Goal: Participate in discussion: Engage in conversation with other users on a specific topic

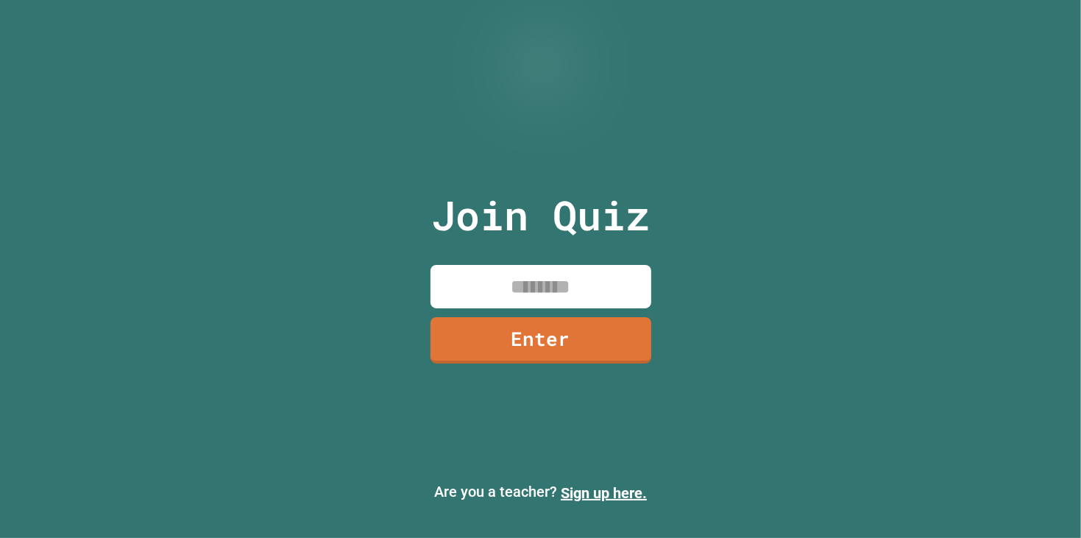
click at [460, 283] on input at bounding box center [541, 286] width 221 height 43
type input "********"
click at [548, 341] on link "Enter" at bounding box center [541, 340] width 221 height 46
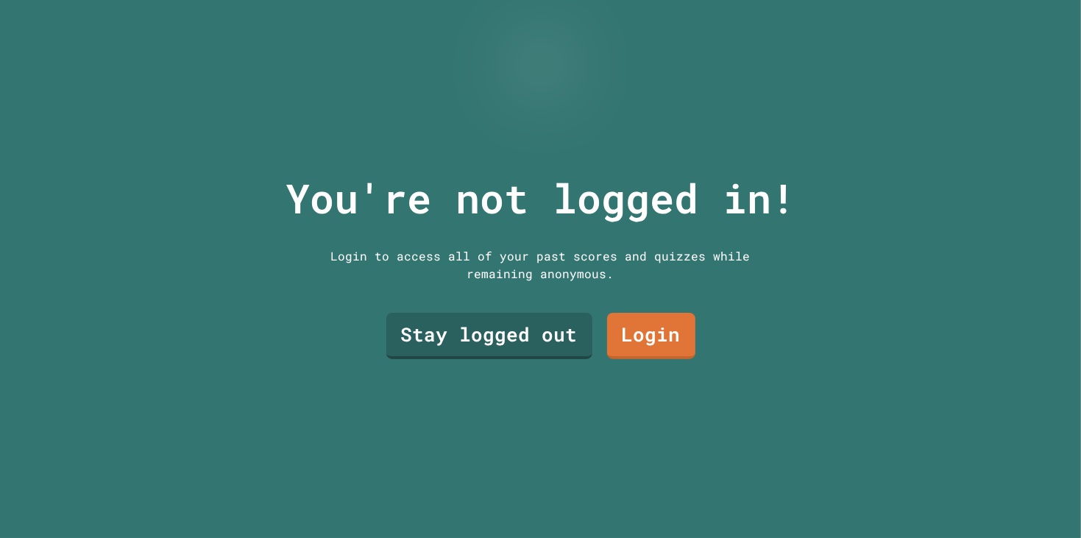
click at [524, 326] on link "Stay logged out" at bounding box center [489, 336] width 206 height 46
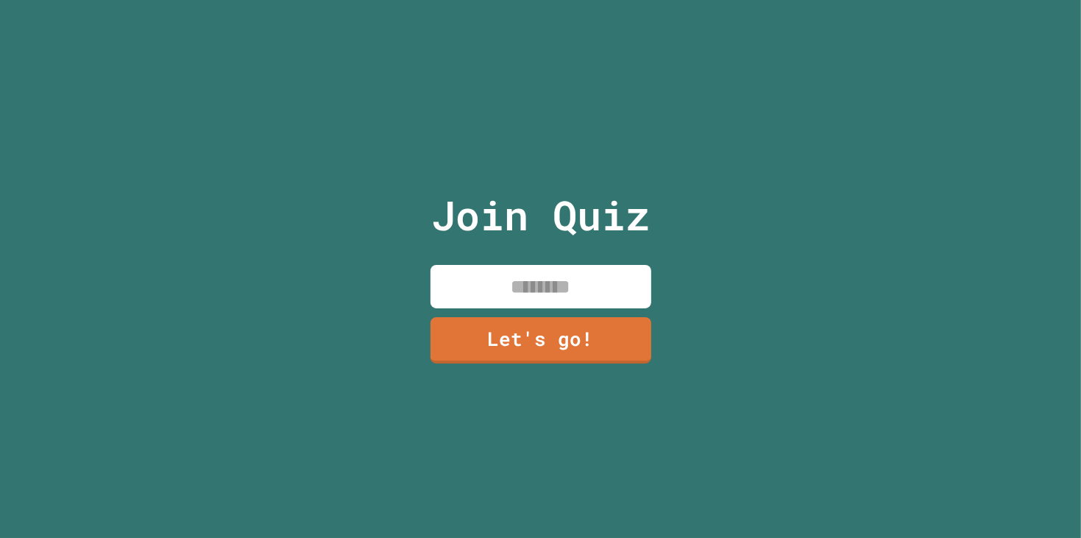
click at [606, 280] on input at bounding box center [541, 286] width 221 height 43
type input "**********"
click at [648, 328] on link "Let's go!" at bounding box center [541, 340] width 221 height 46
click at [601, 281] on input at bounding box center [541, 286] width 221 height 43
type input "**********"
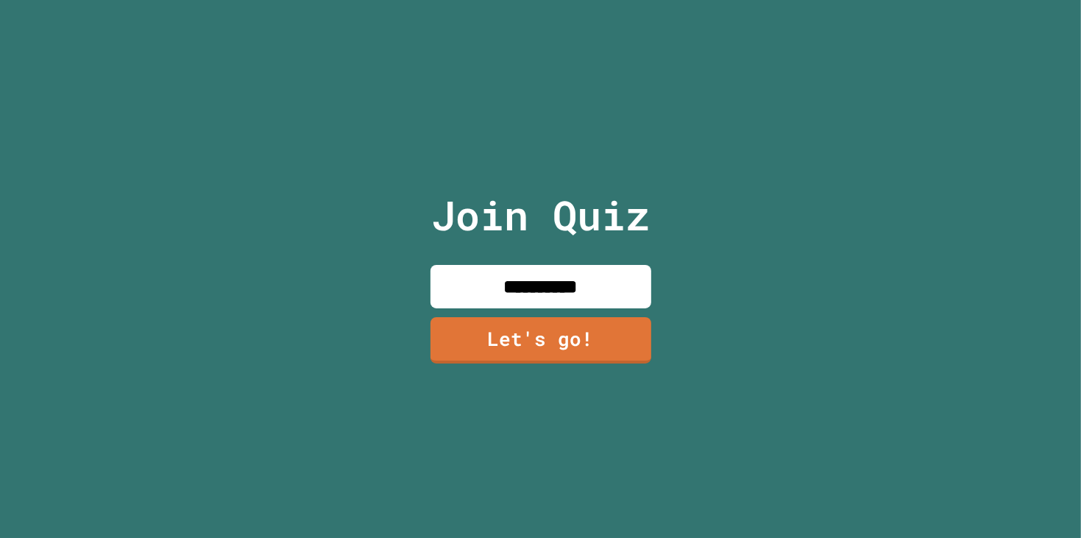
click at [555, 343] on link "Let's go!" at bounding box center [541, 340] width 221 height 46
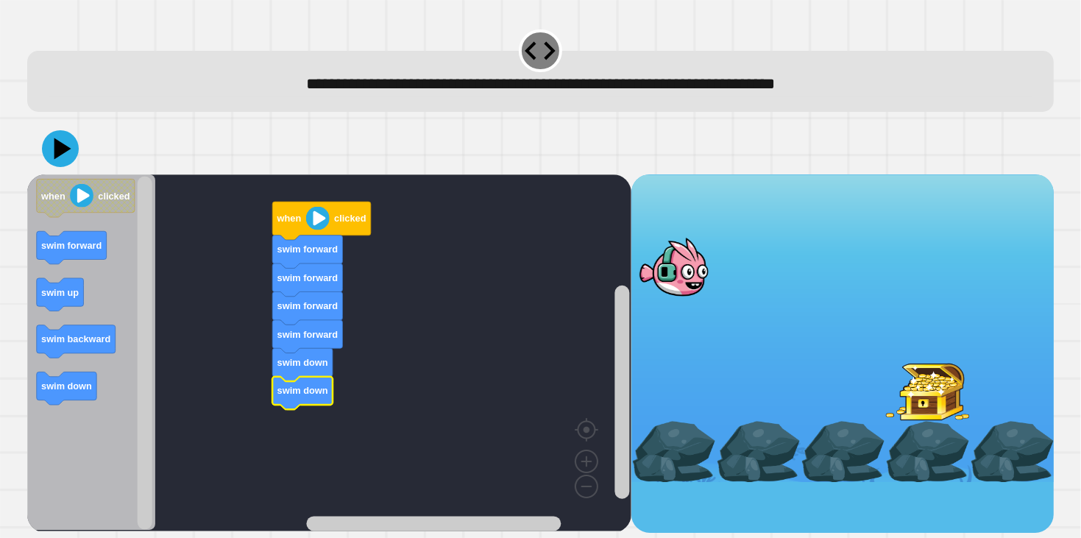
click at [316, 224] on image "Blockly Workspace" at bounding box center [317, 219] width 24 height 24
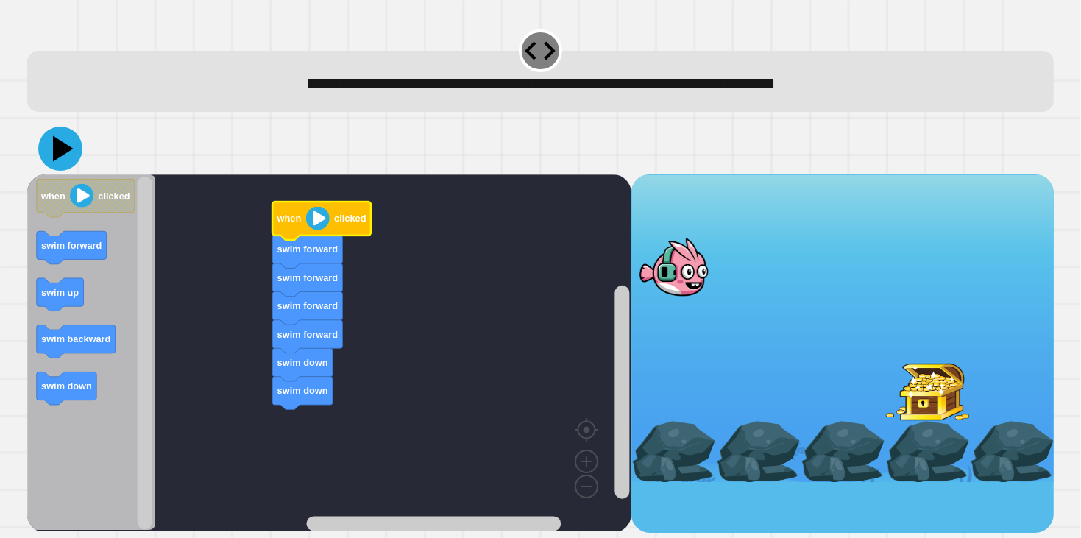
click at [73, 152] on icon at bounding box center [60, 149] width 44 height 44
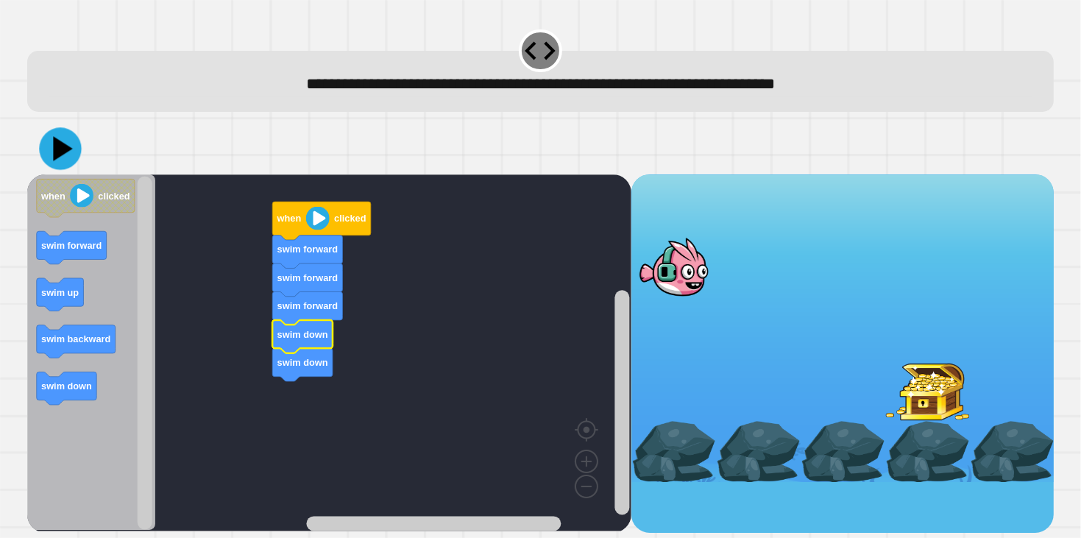
click at [64, 146] on icon at bounding box center [62, 148] width 19 height 24
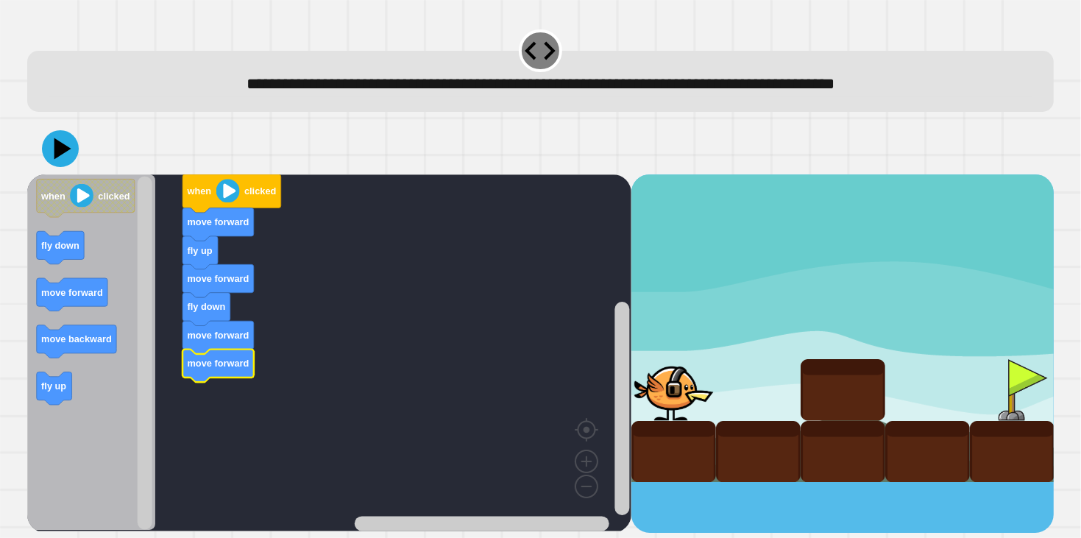
click at [235, 364] on text "move forward" at bounding box center [218, 363] width 62 height 11
click at [65, 139] on icon at bounding box center [60, 148] width 42 height 42
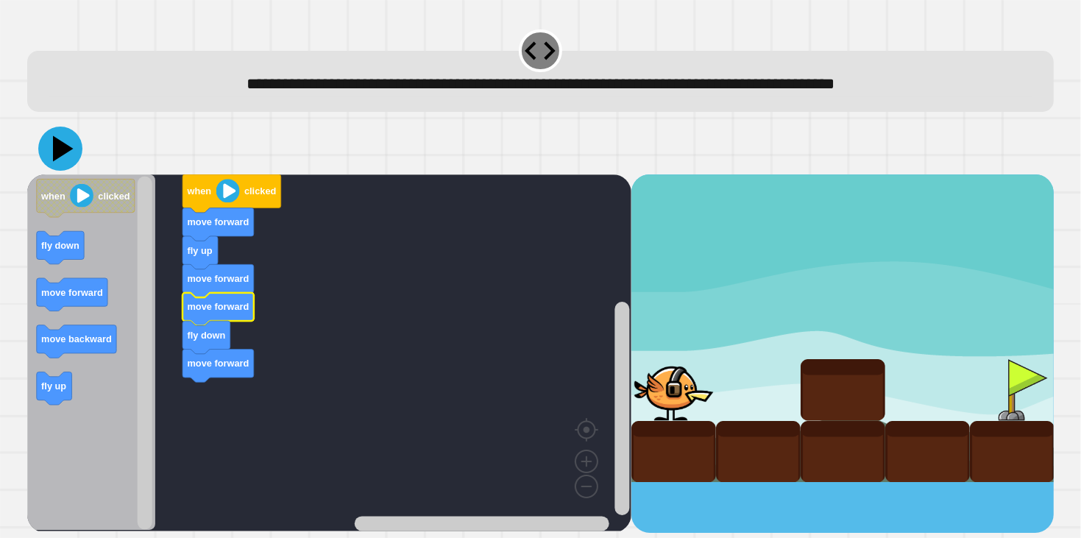
click at [47, 149] on icon at bounding box center [60, 149] width 44 height 44
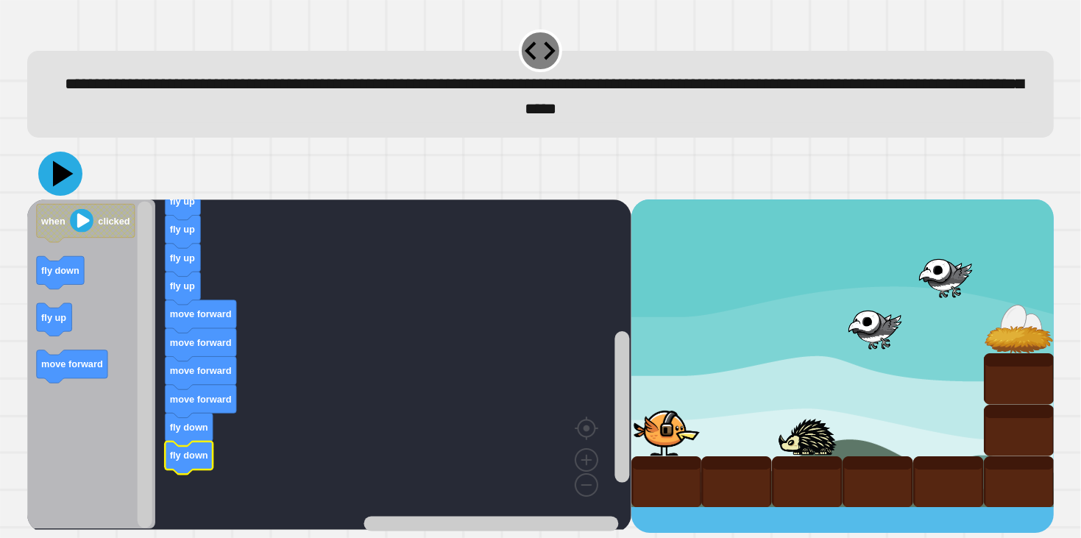
click at [52, 180] on icon at bounding box center [60, 174] width 44 height 44
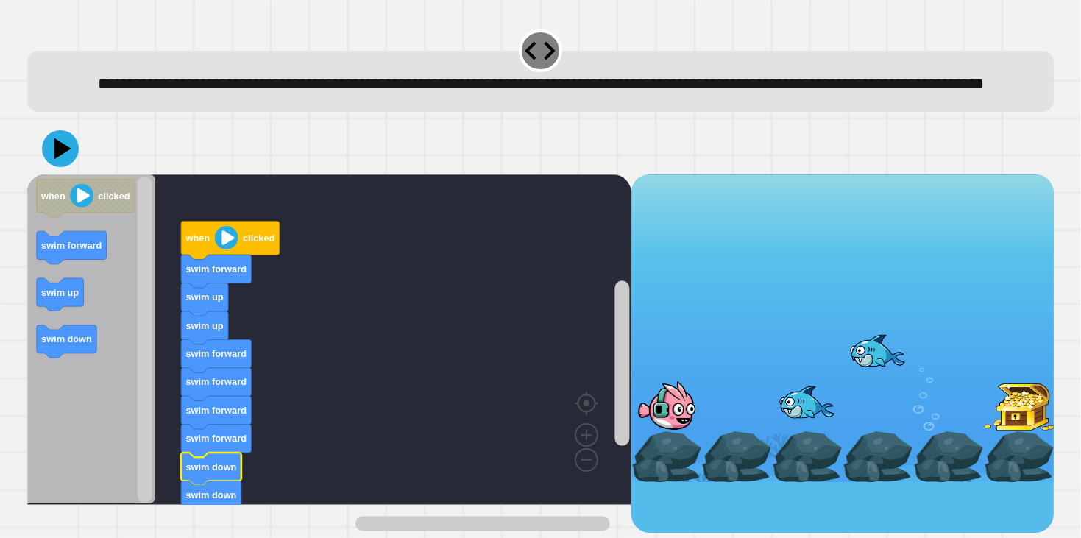
click at [57, 167] on icon at bounding box center [60, 148] width 37 height 37
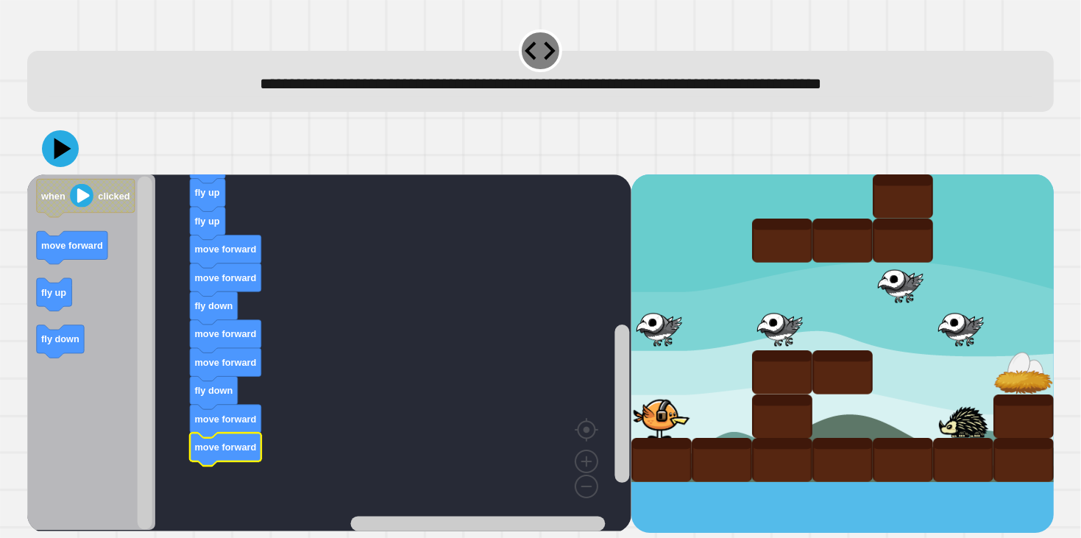
click at [51, 149] on icon at bounding box center [60, 148] width 37 height 37
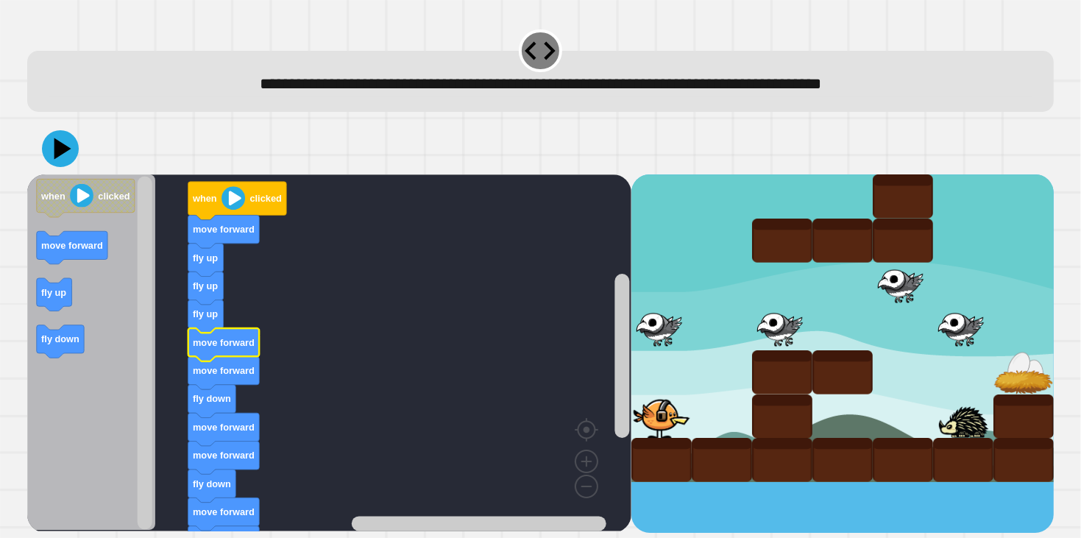
click at [64, 151] on icon at bounding box center [62, 148] width 17 height 21
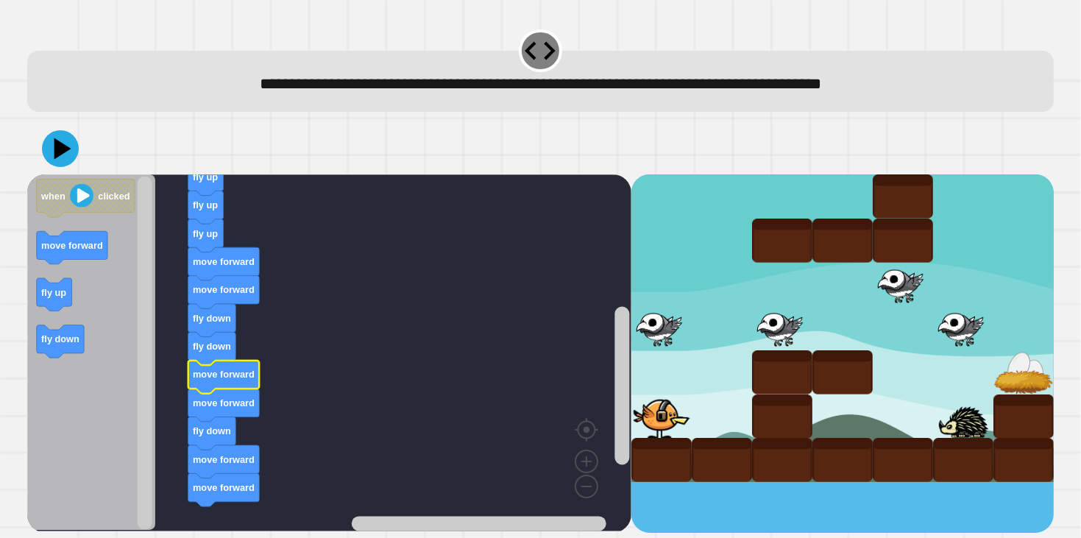
click at [60, 144] on icon at bounding box center [62, 148] width 17 height 21
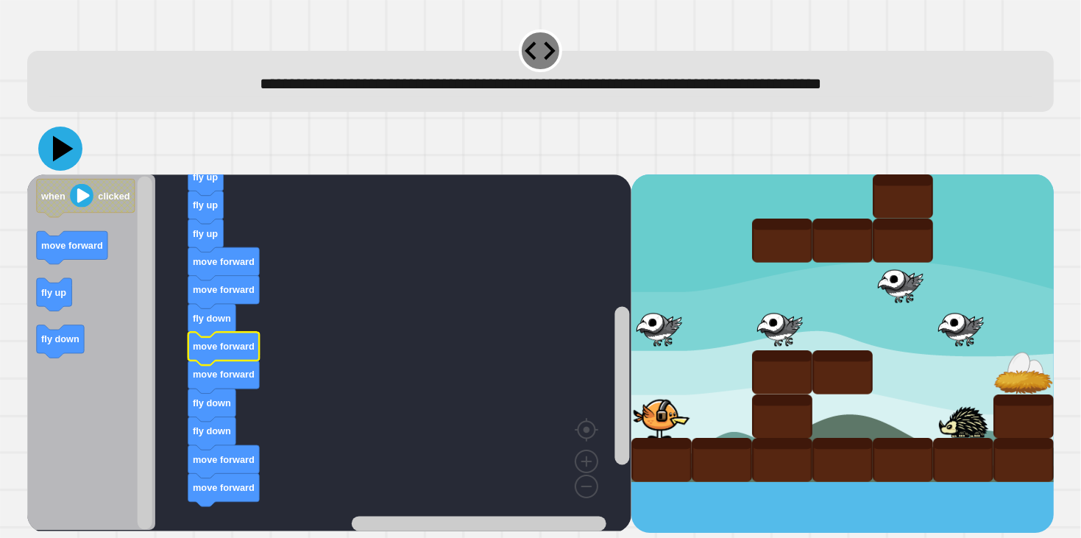
click at [56, 161] on icon at bounding box center [60, 149] width 44 height 44
click at [1019, 382] on div at bounding box center [1023, 372] width 60 height 44
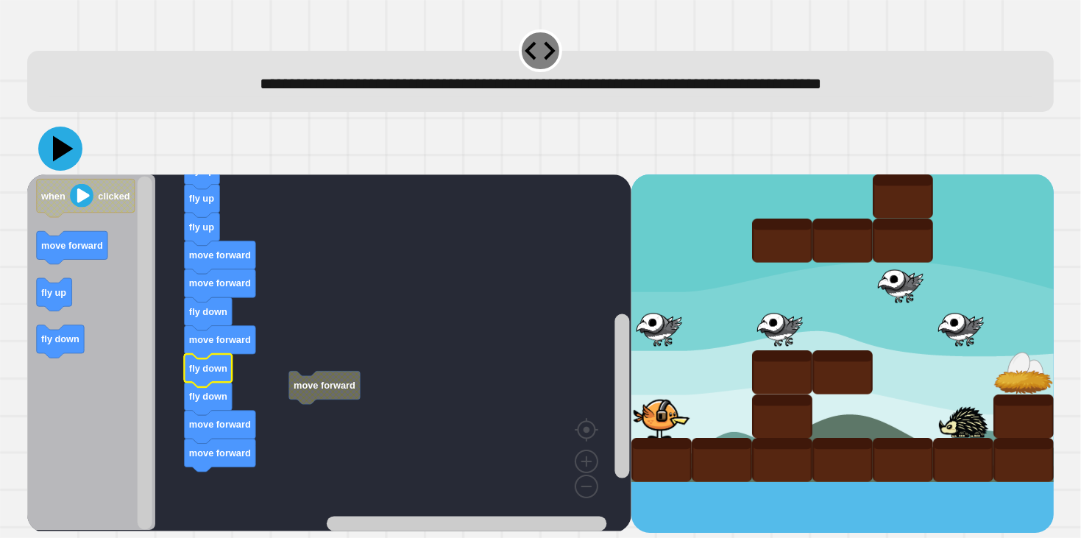
click at [63, 157] on icon at bounding box center [60, 149] width 44 height 44
click at [68, 160] on icon at bounding box center [60, 149] width 44 height 44
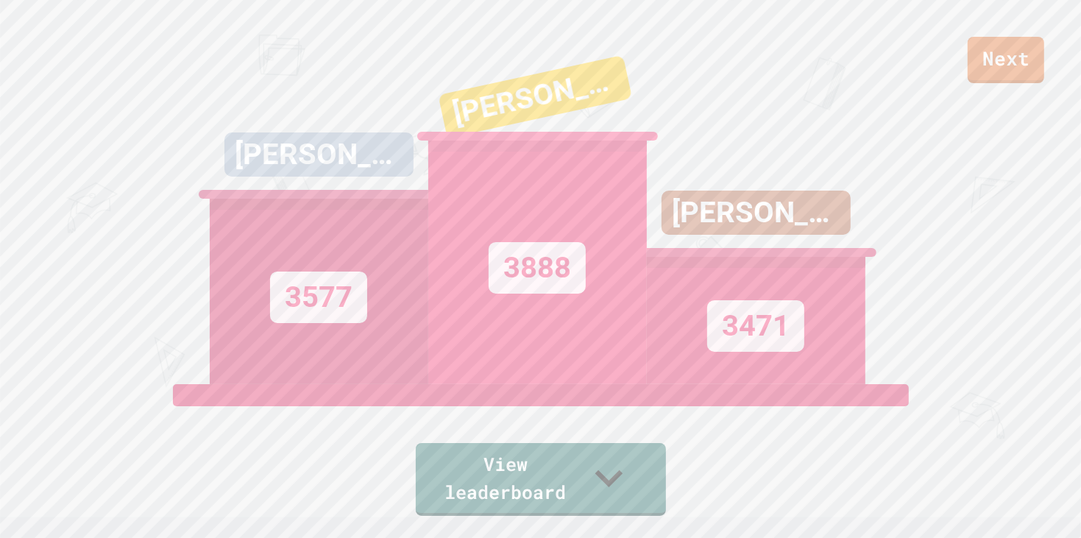
click at [617, 484] on link "View leaderboard" at bounding box center [541, 479] width 250 height 73
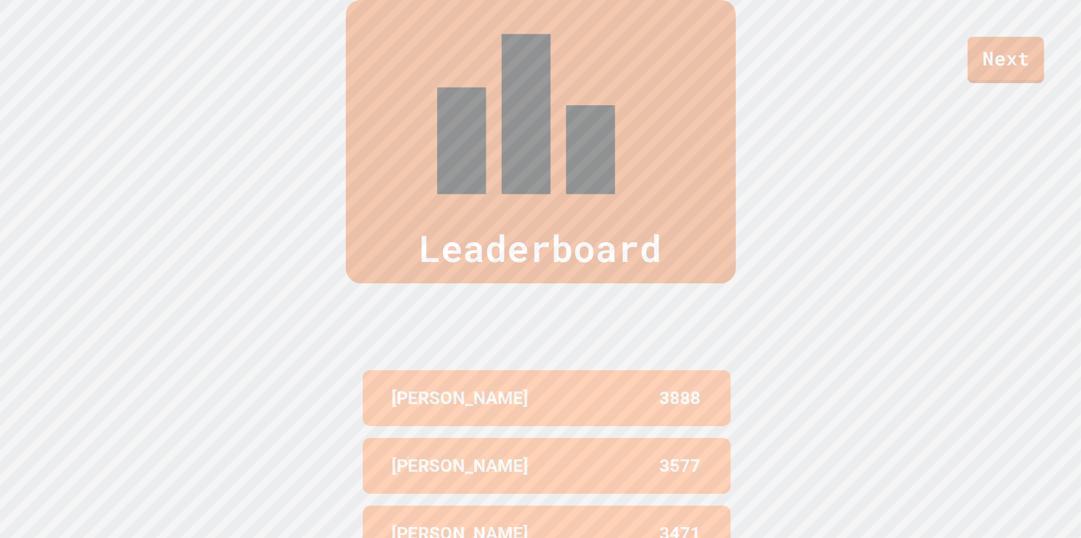
scroll to position [607, 0]
